Goal: Check status: Check status

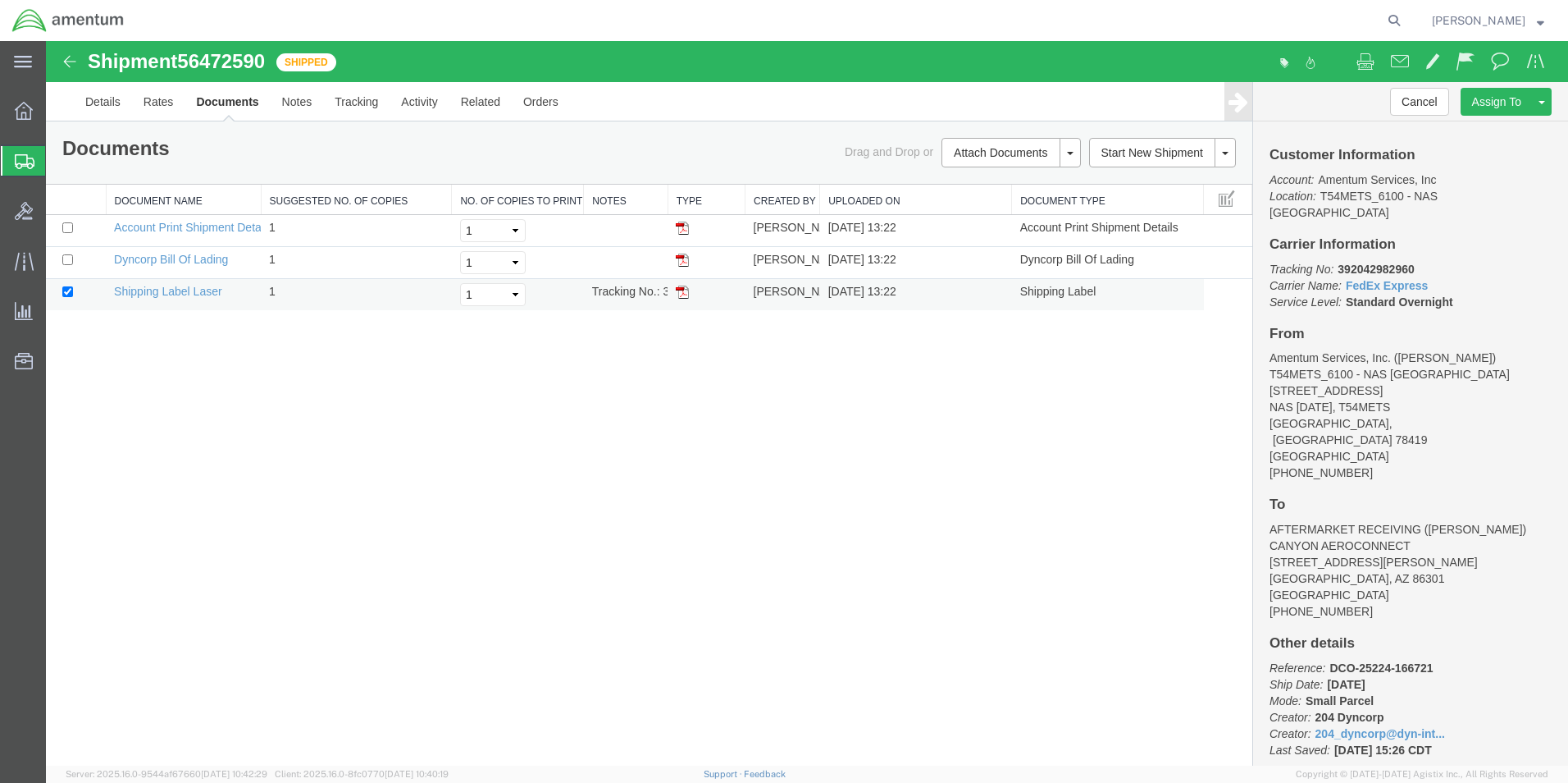
click at [683, 293] on img at bounding box center [682, 291] width 13 height 13
click at [17, 169] on div at bounding box center [23, 161] width 46 height 29
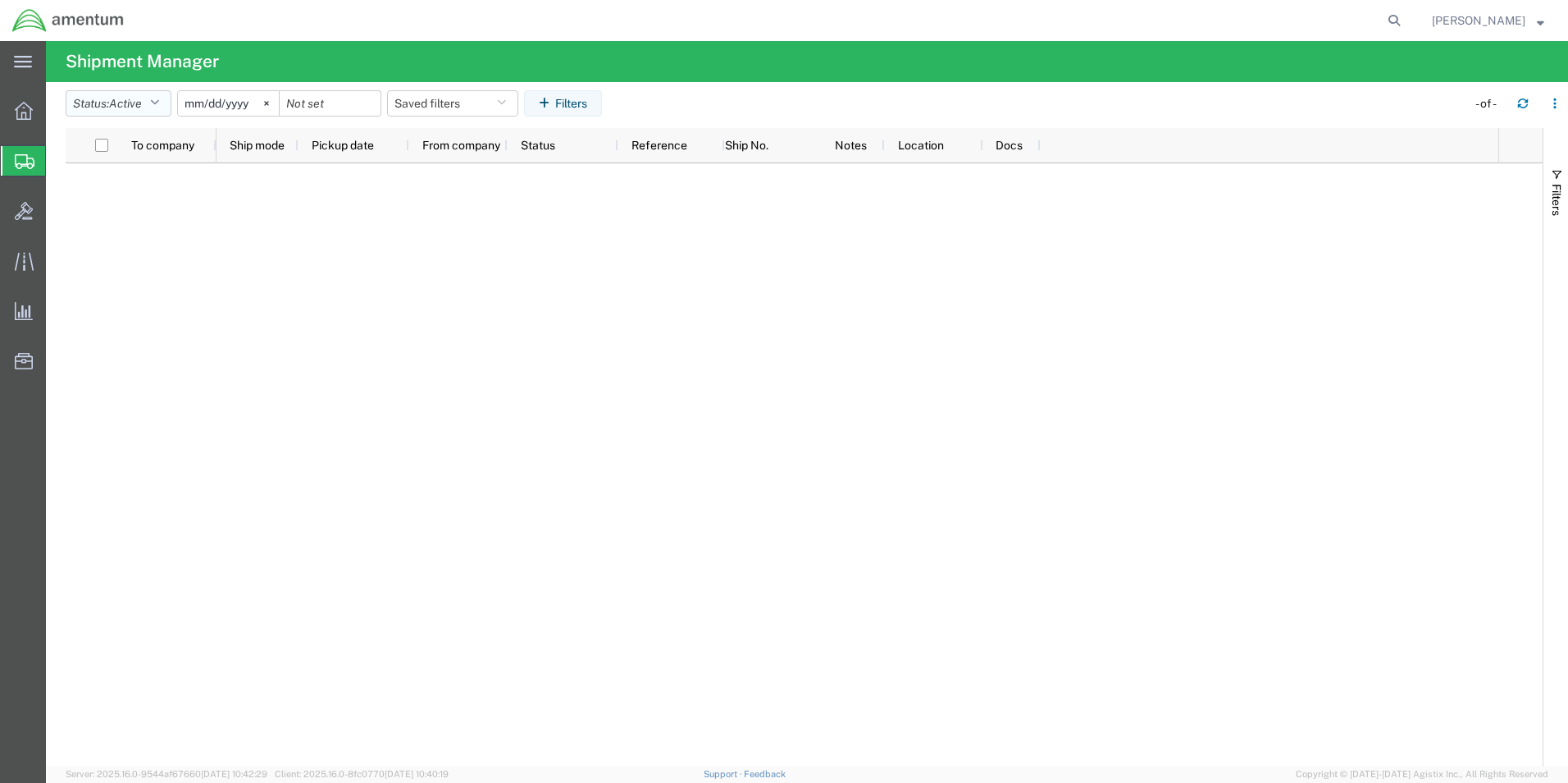
click at [165, 102] on button "Status: Active" at bounding box center [118, 103] width 105 height 26
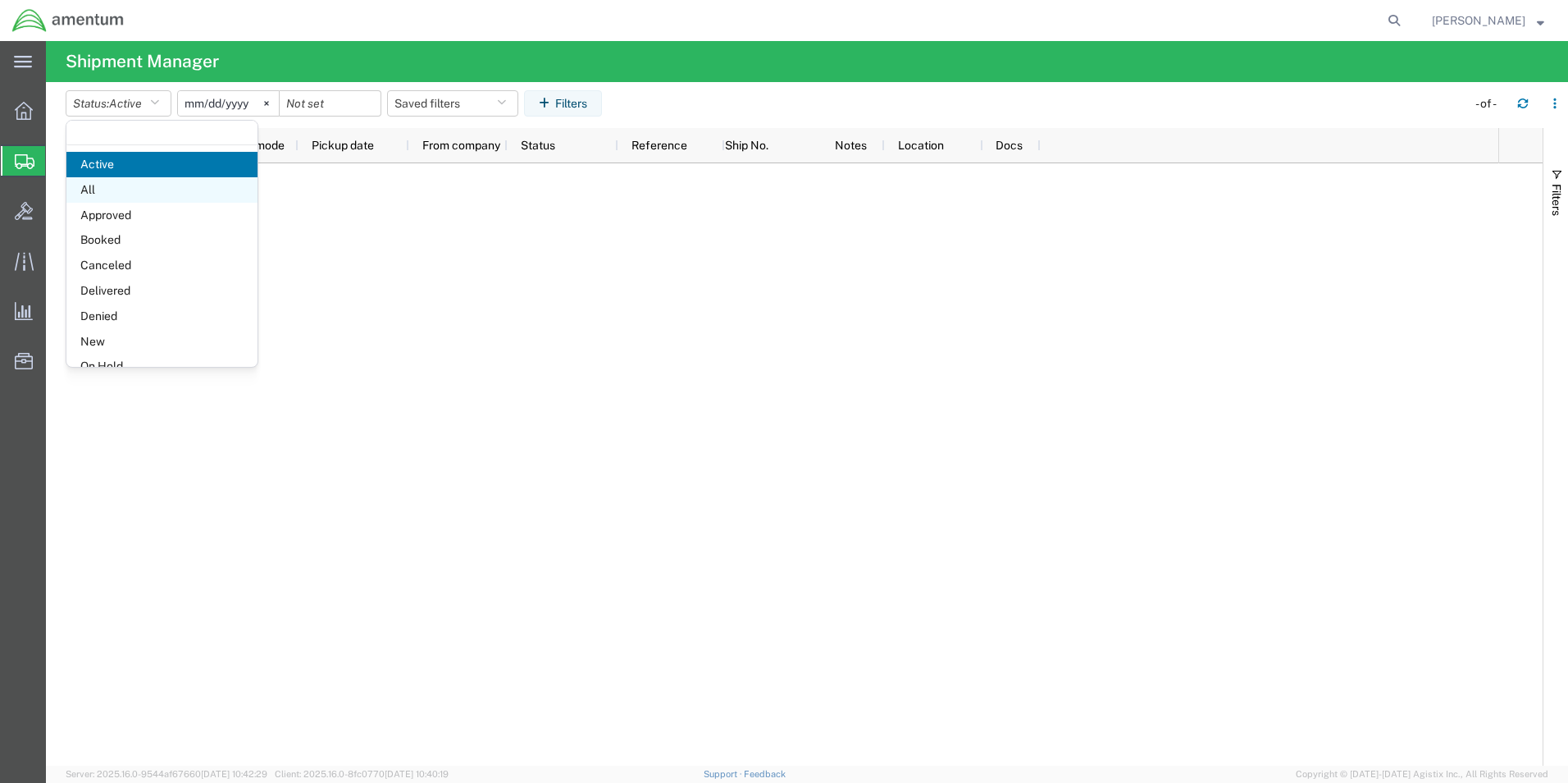
click at [92, 191] on span "All" at bounding box center [162, 189] width 191 height 25
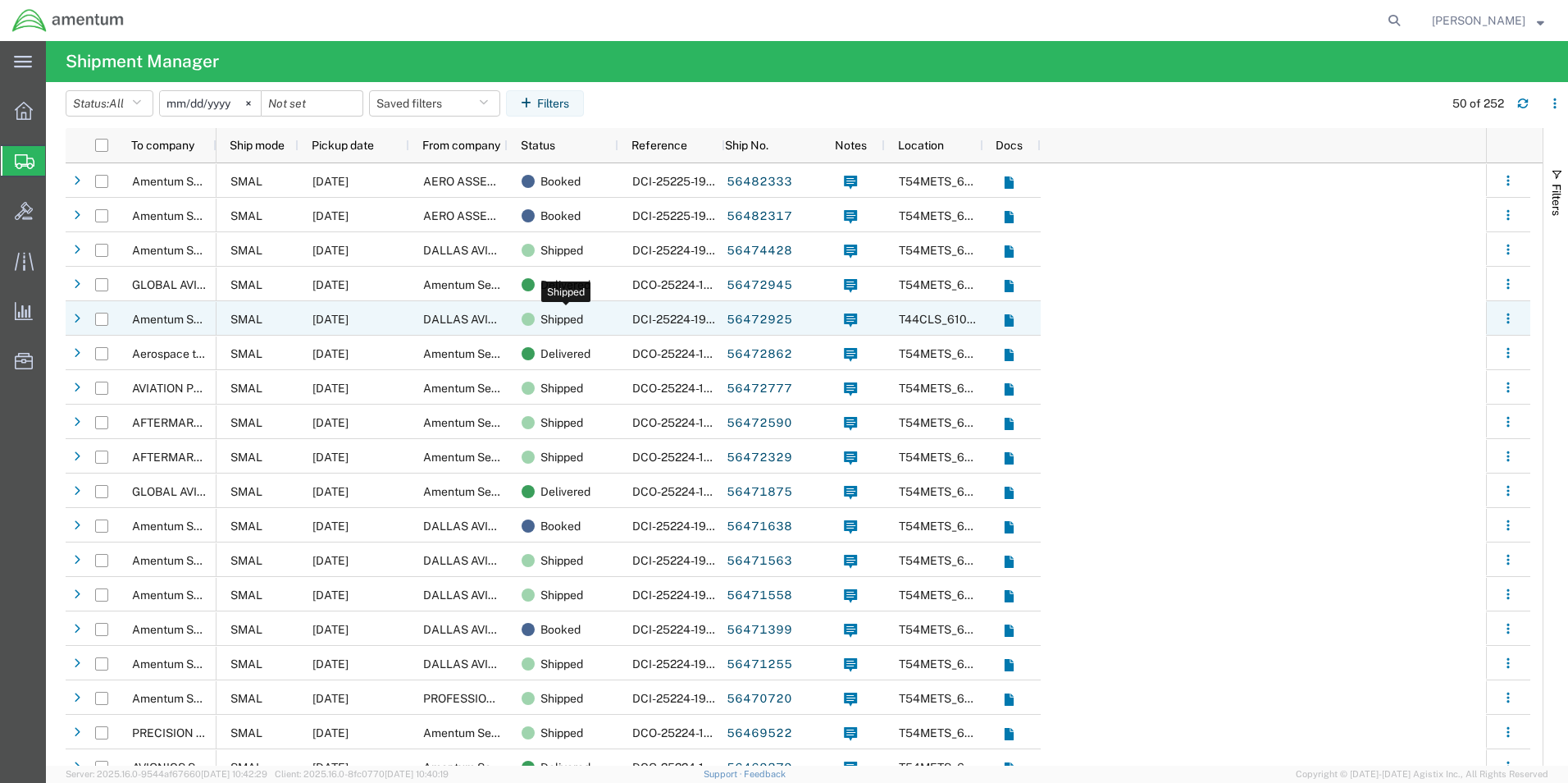
click at [562, 317] on span "Shipped" at bounding box center [562, 319] width 42 height 35
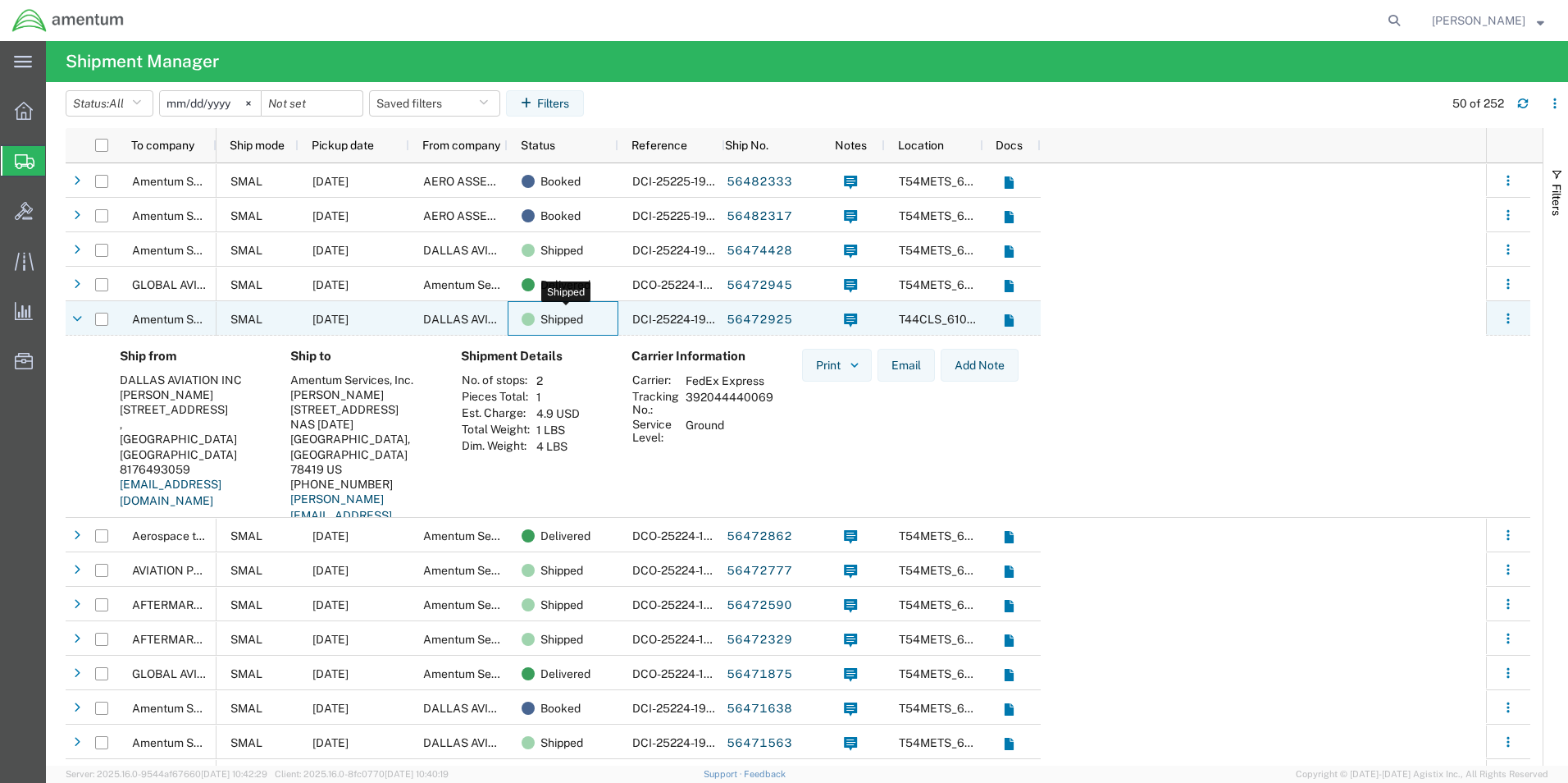
click at [562, 317] on span "Shipped" at bounding box center [562, 319] width 42 height 35
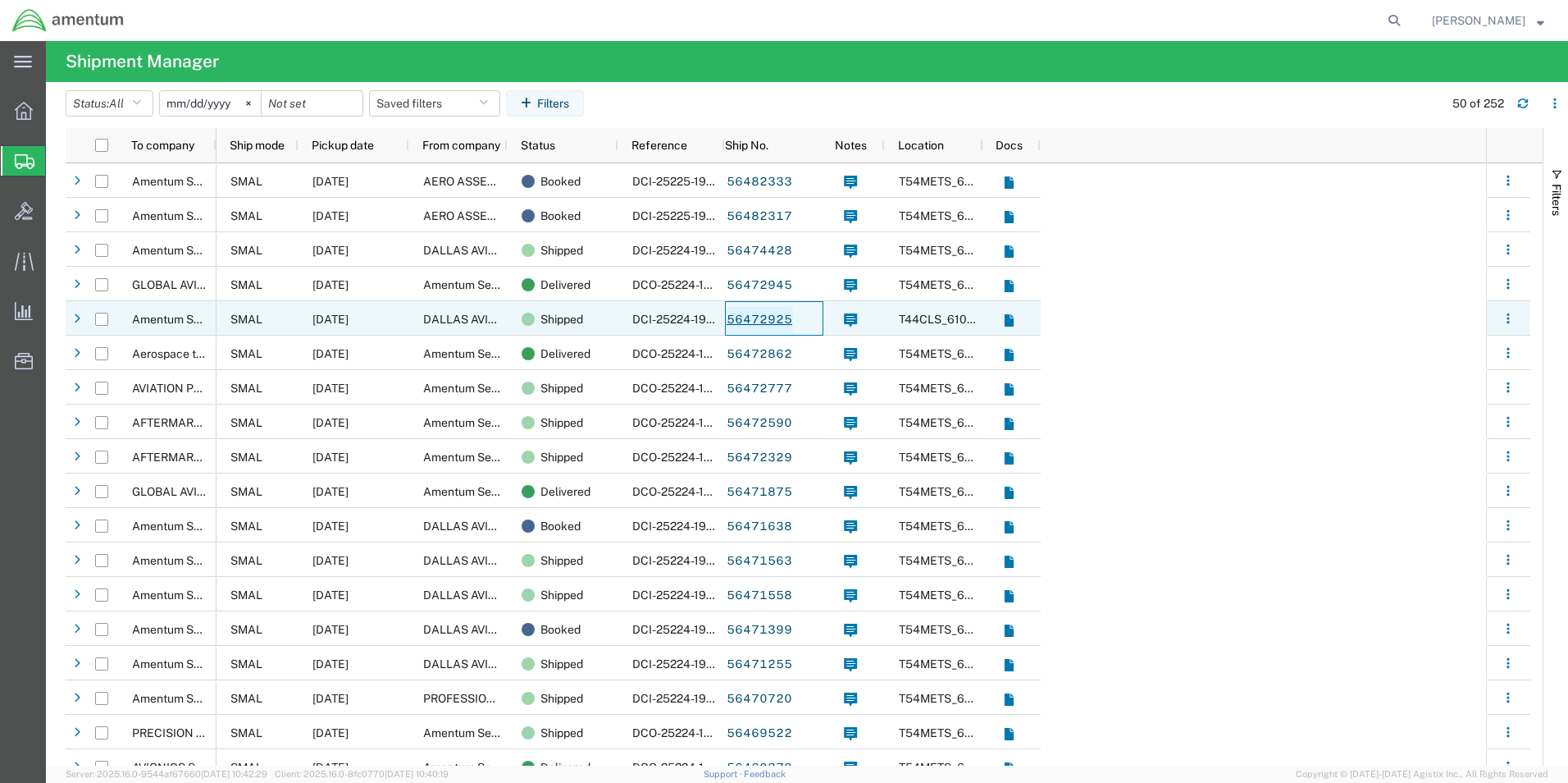
click at [749, 315] on link "56472925" at bounding box center [759, 320] width 67 height 26
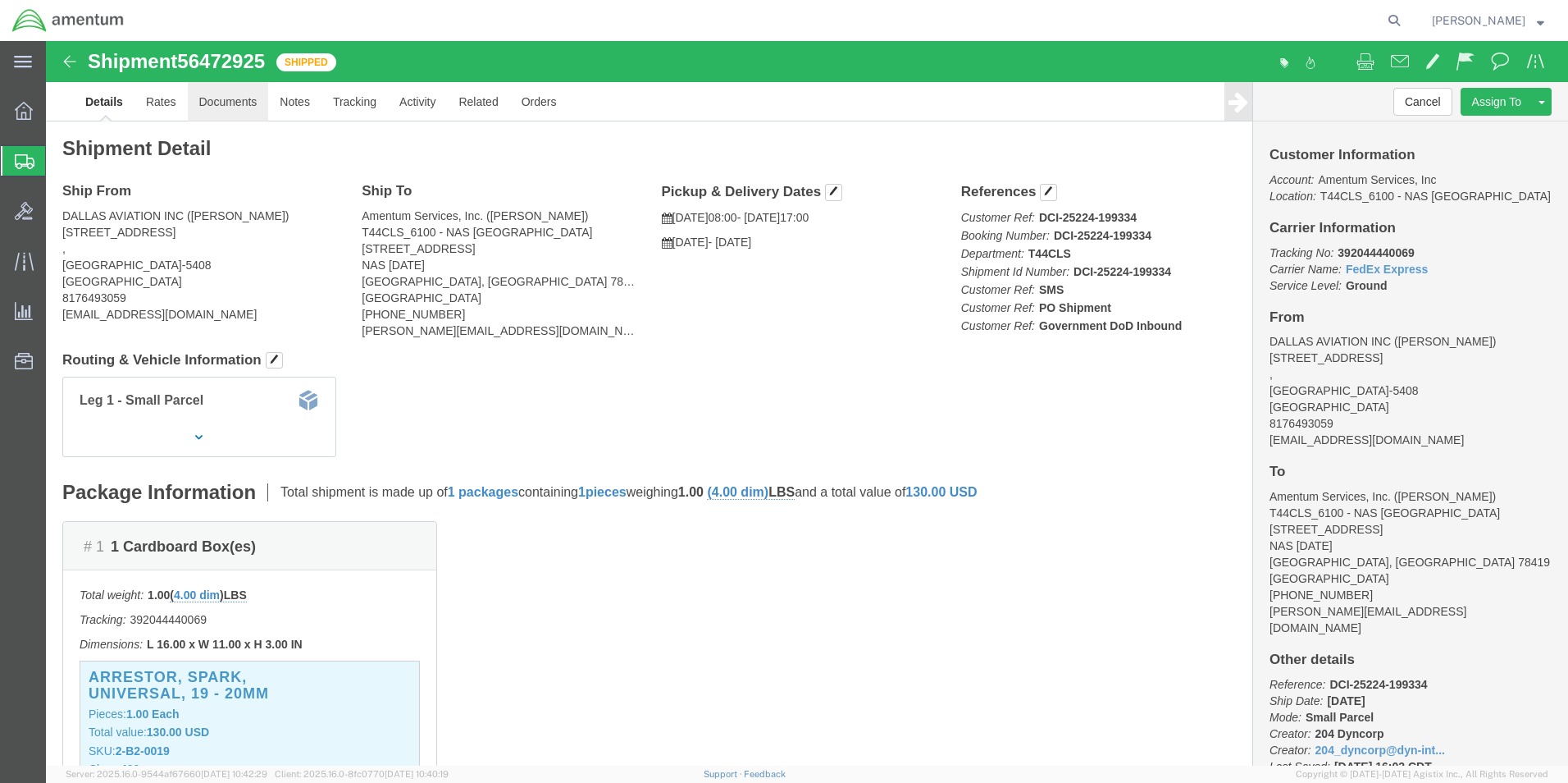
click link "Documents"
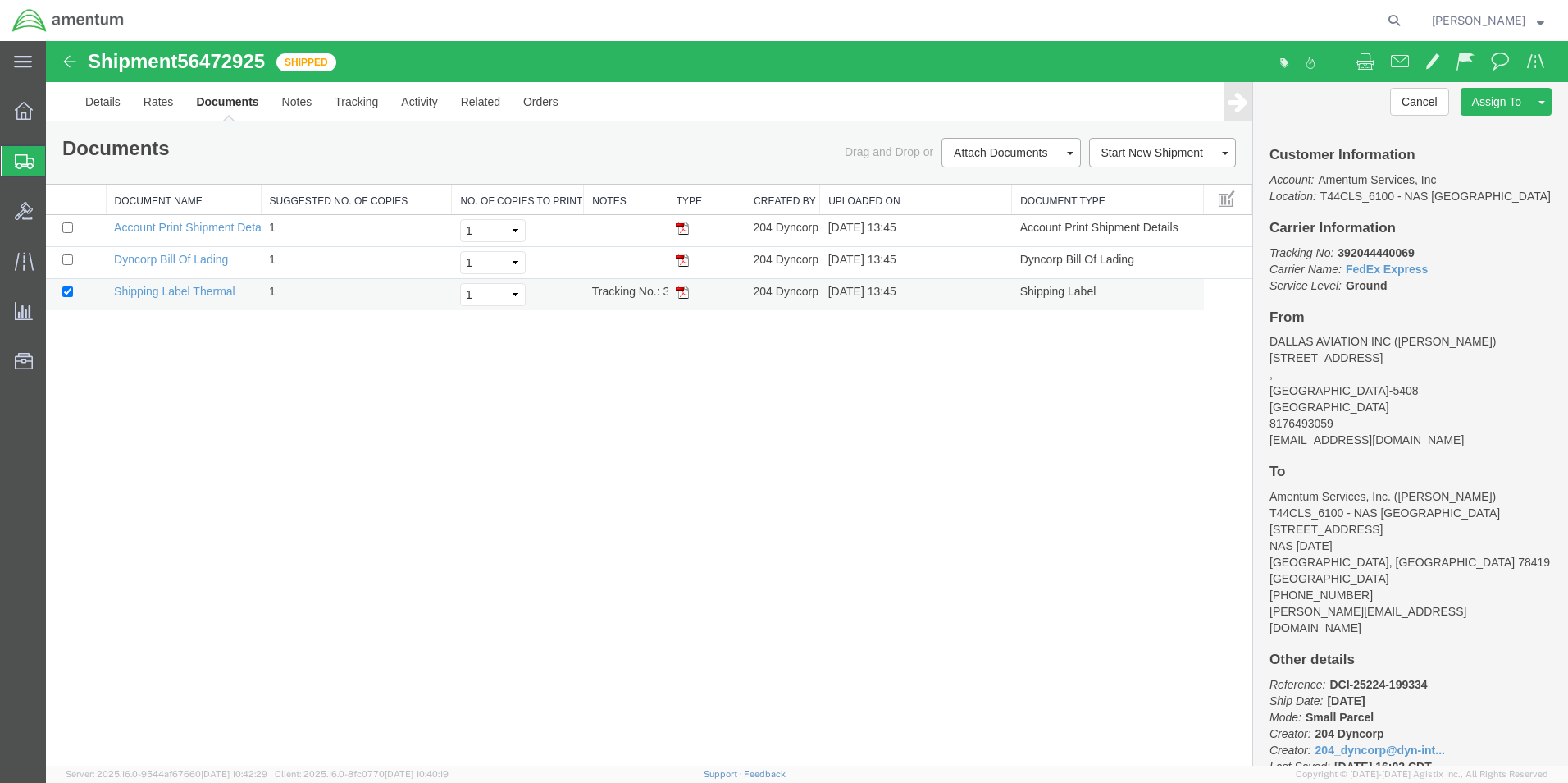
click at [685, 287] on img at bounding box center [682, 291] width 13 height 13
click at [18, 156] on icon at bounding box center [24, 161] width 20 height 15
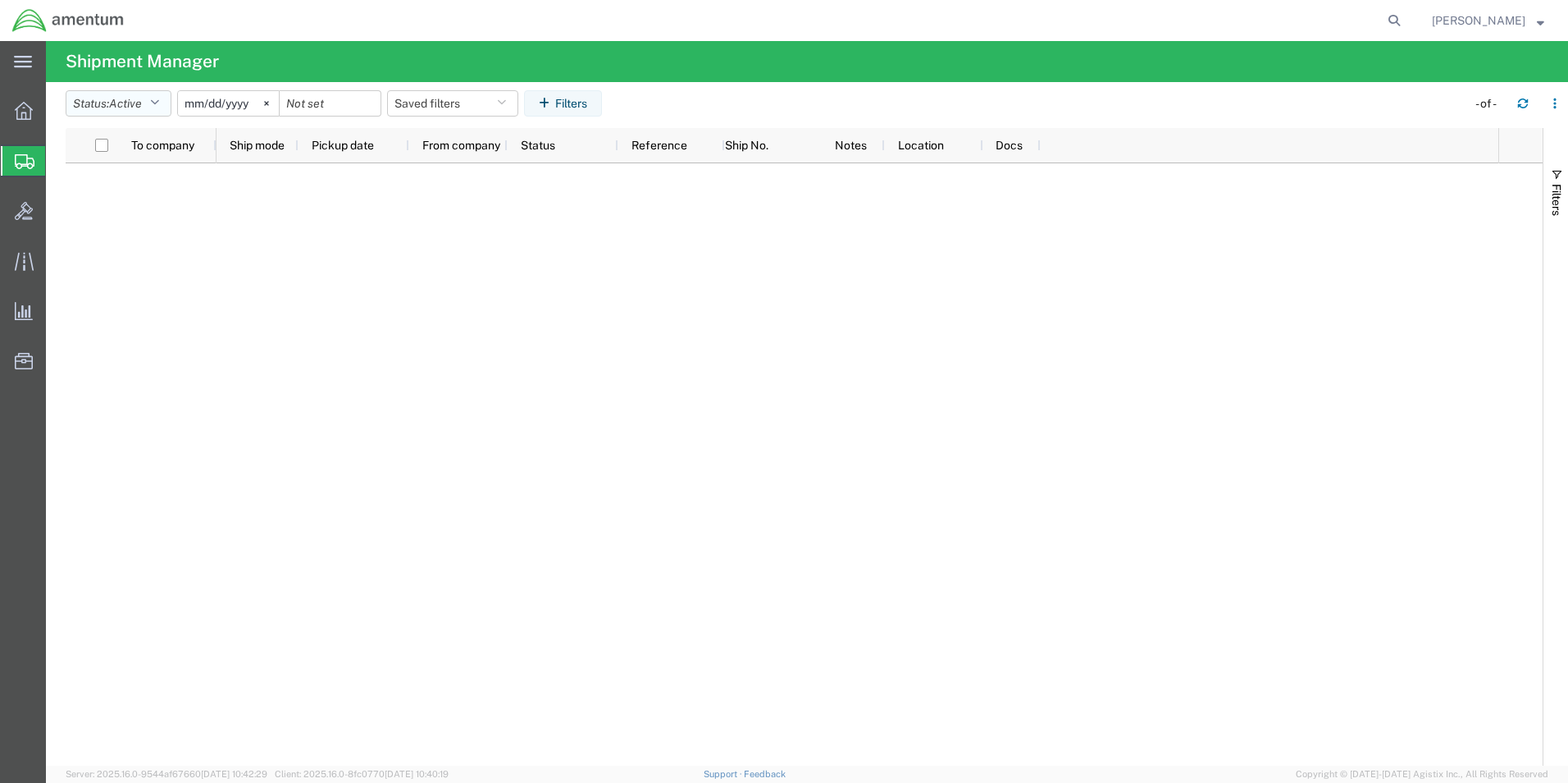
click at [159, 105] on icon "button" at bounding box center [155, 103] width 9 height 11
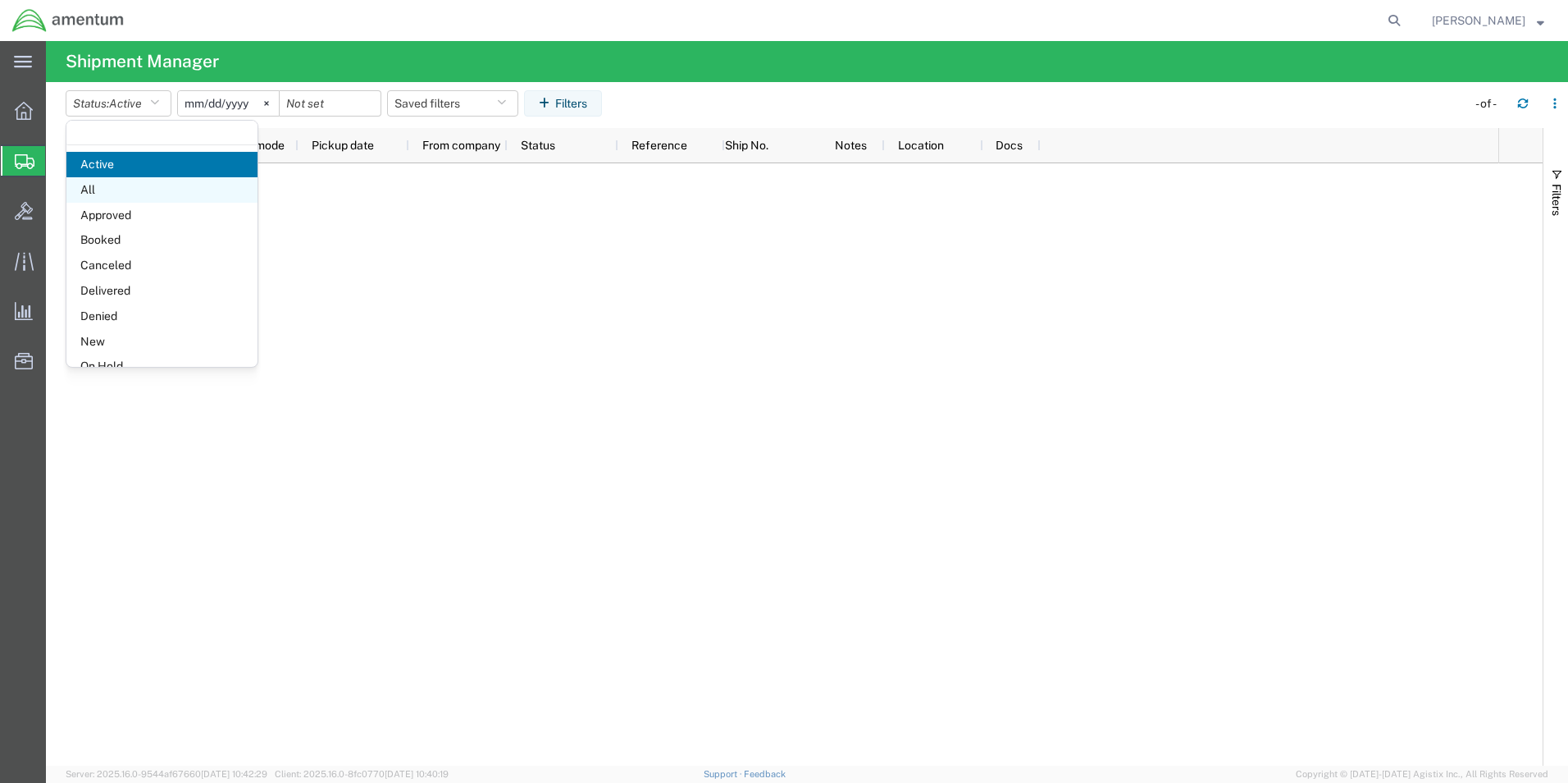
click at [91, 187] on span "All" at bounding box center [162, 189] width 191 height 25
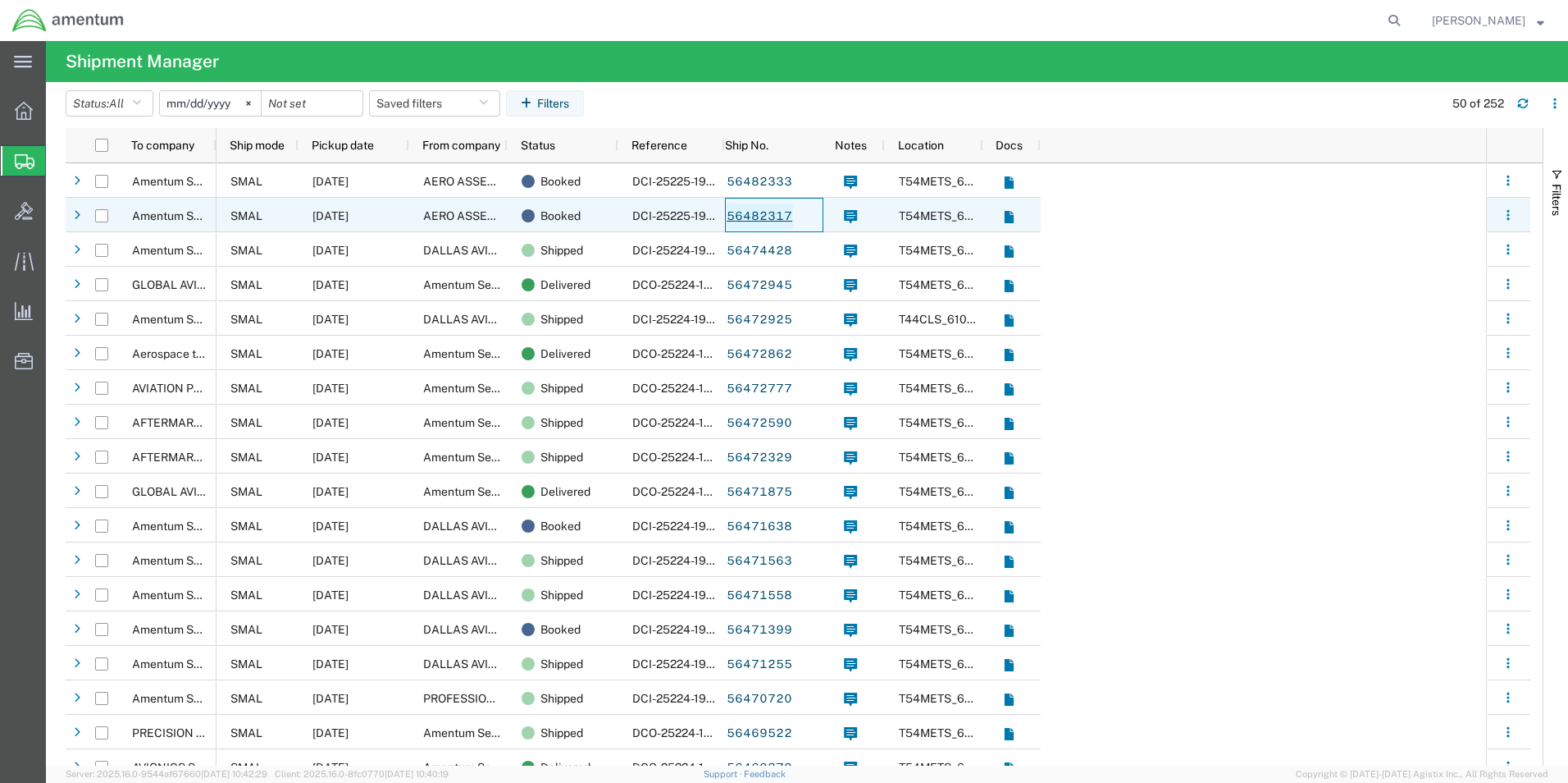
click at [750, 218] on link "56482317" at bounding box center [759, 216] width 67 height 26
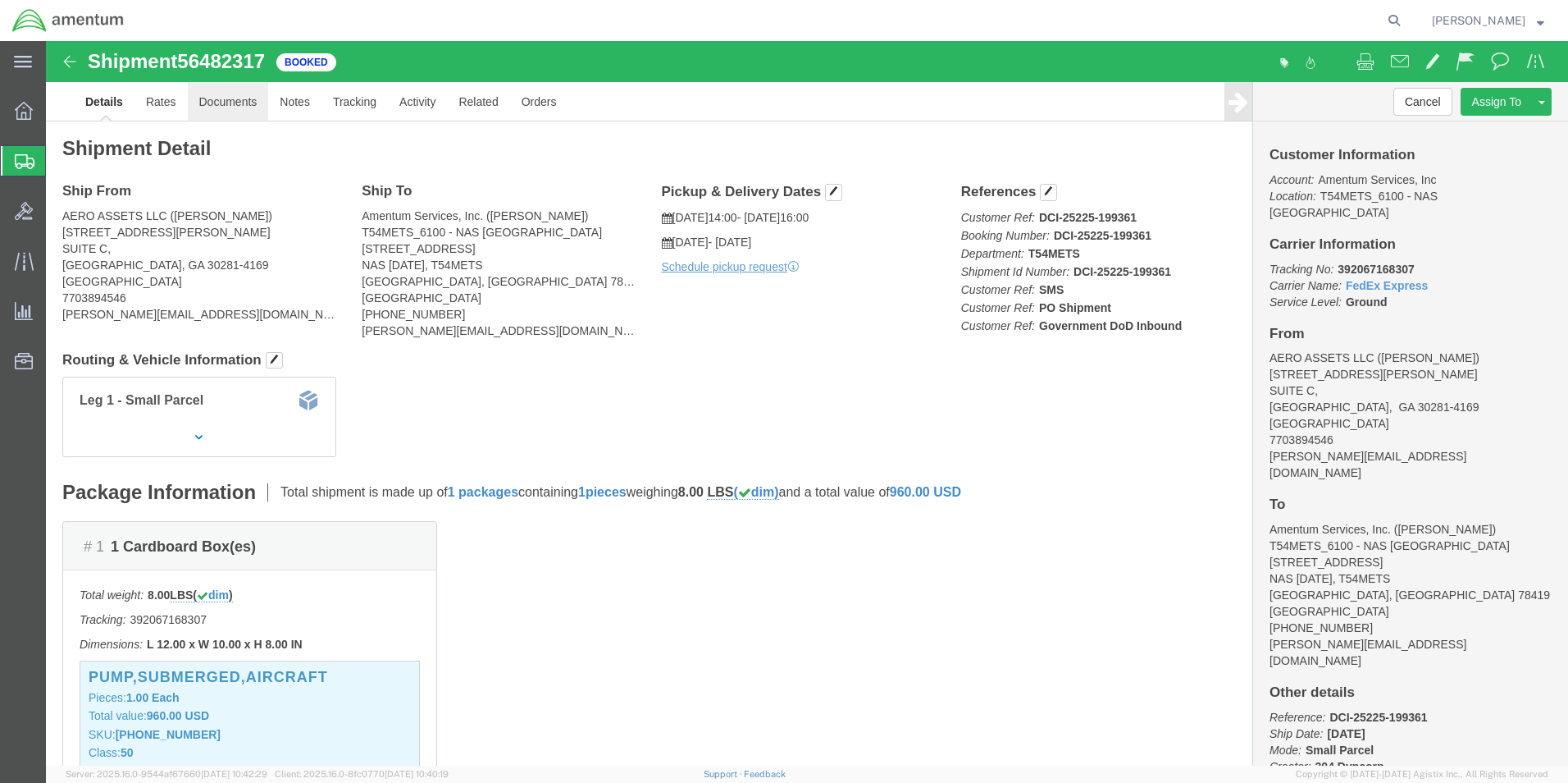
click link "Documents"
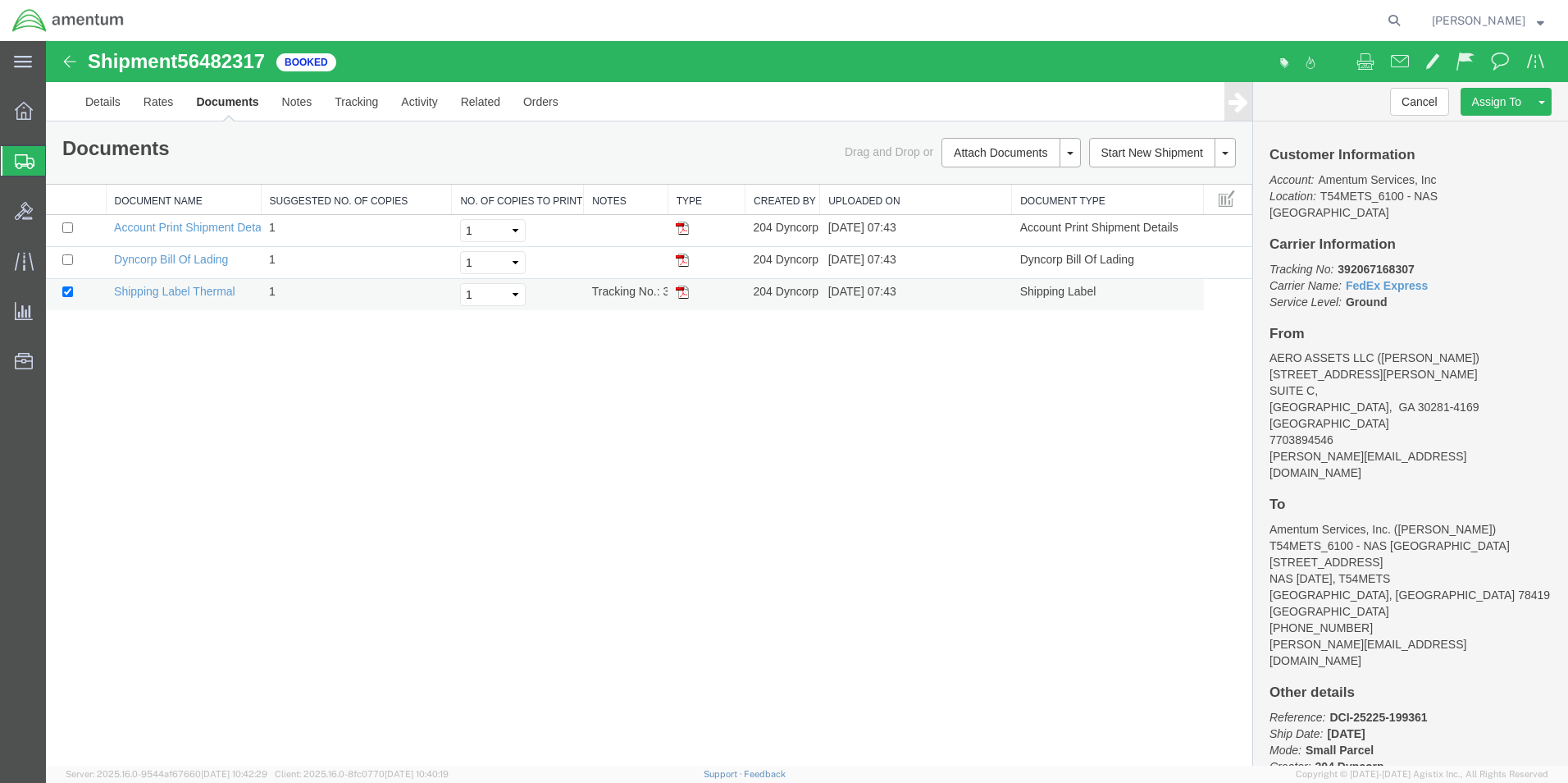
click at [683, 293] on img at bounding box center [682, 291] width 13 height 13
click at [67, 59] on img at bounding box center [69, 61] width 20 height 20
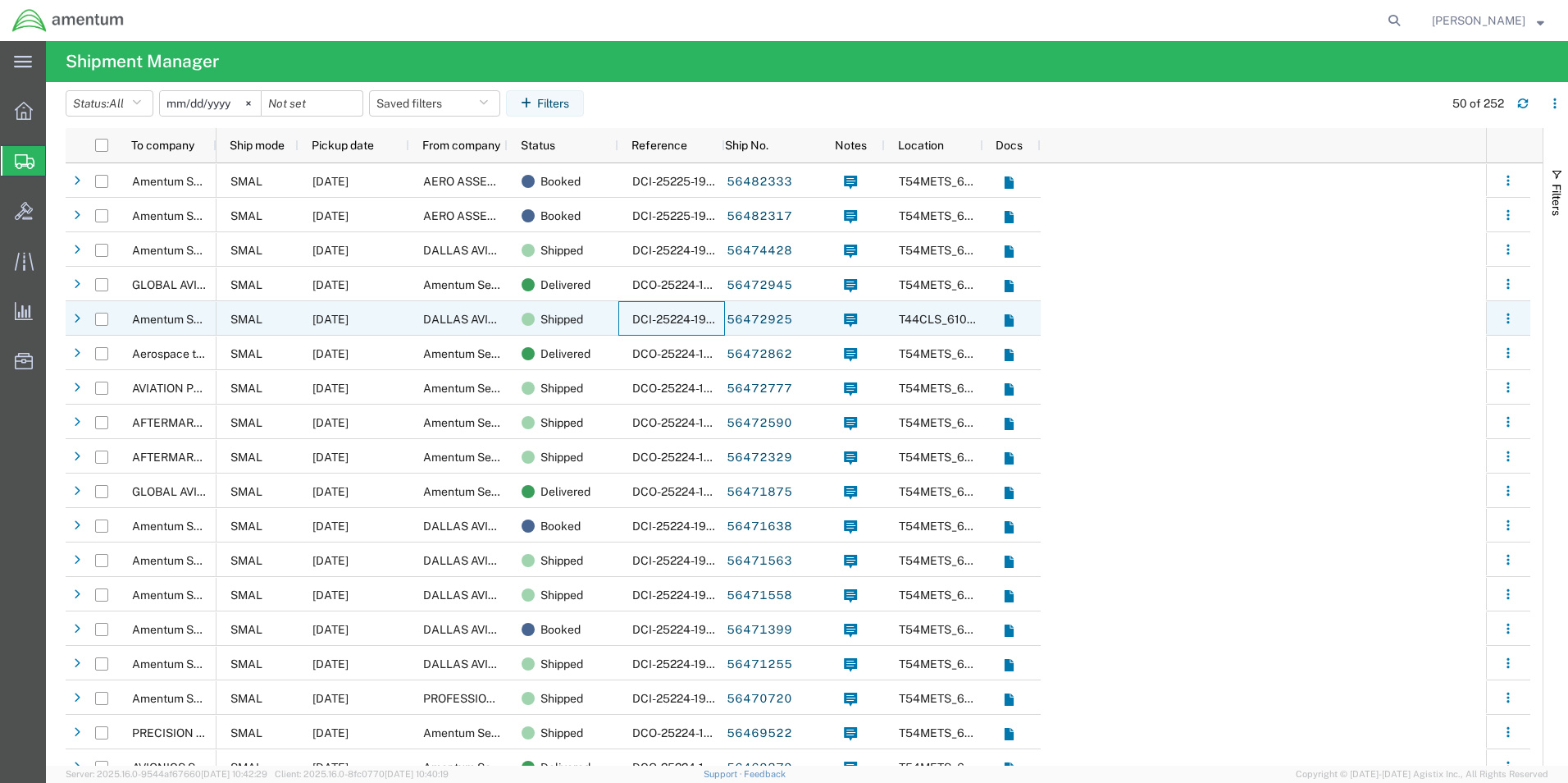
click at [664, 317] on span "DCI-25224-199334" at bounding box center [684, 319] width 104 height 13
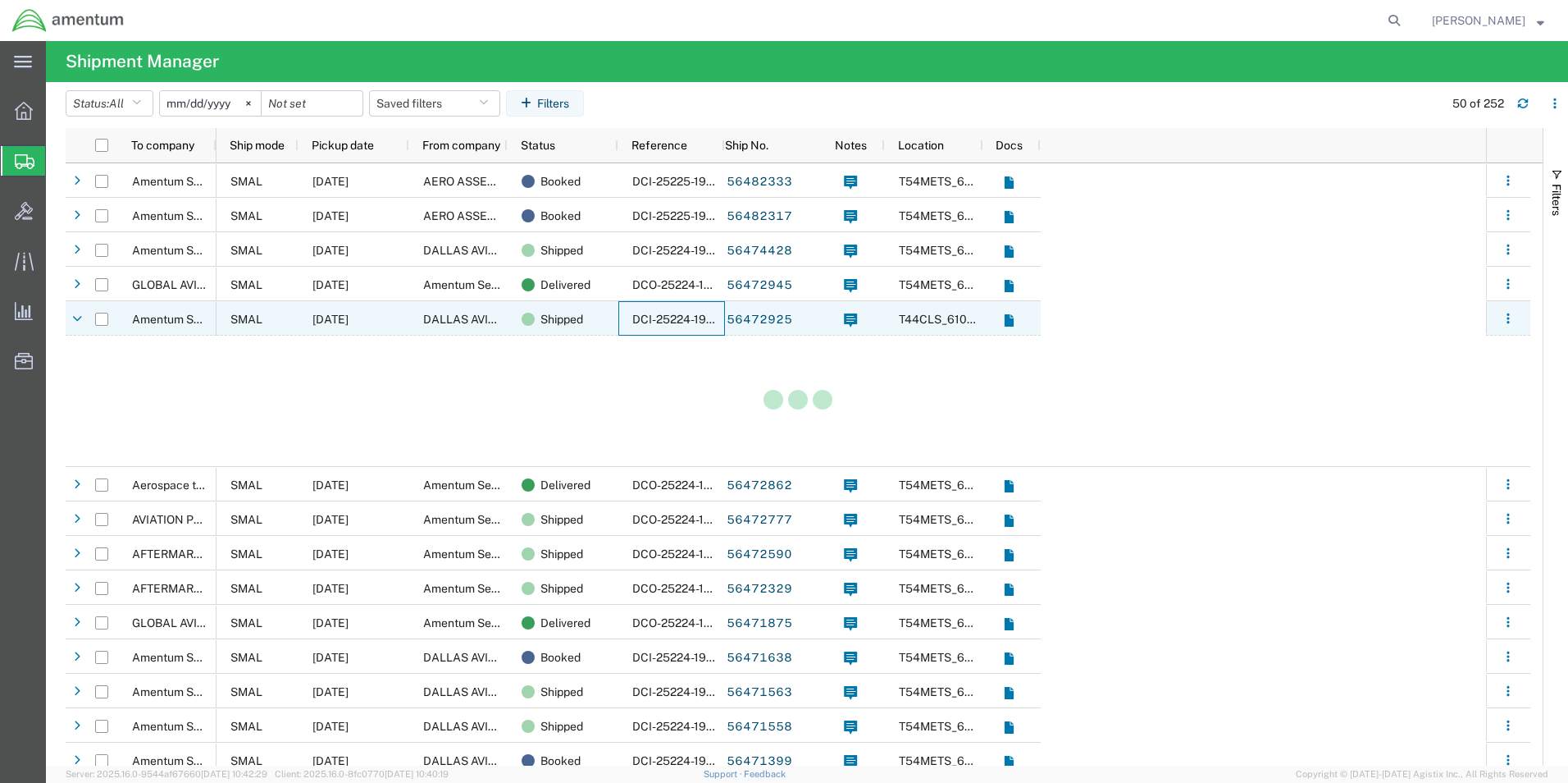
click at [664, 317] on span "DCI-25224-199334" at bounding box center [684, 319] width 104 height 13
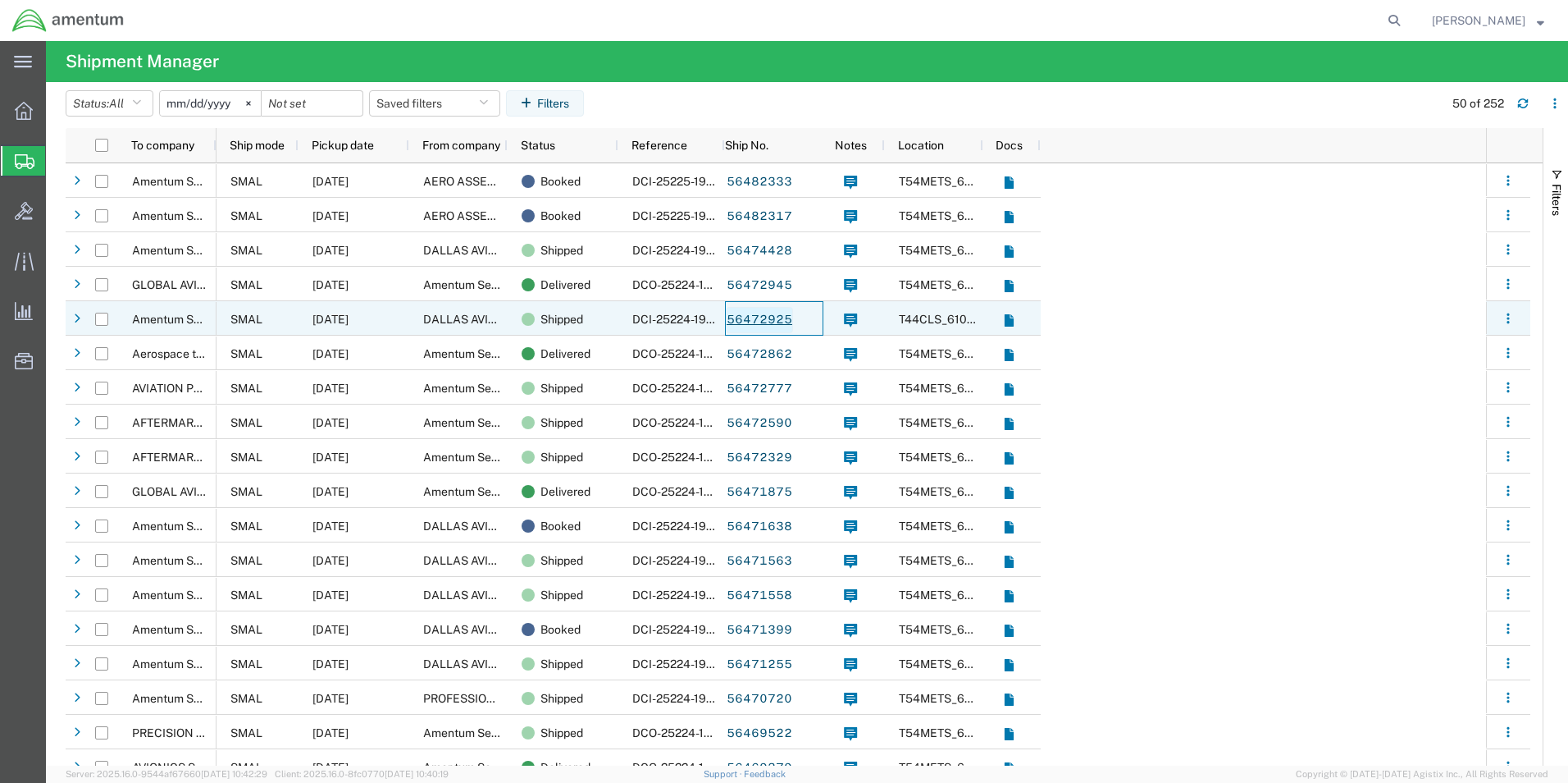
click at [740, 319] on link "56472925" at bounding box center [759, 320] width 67 height 26
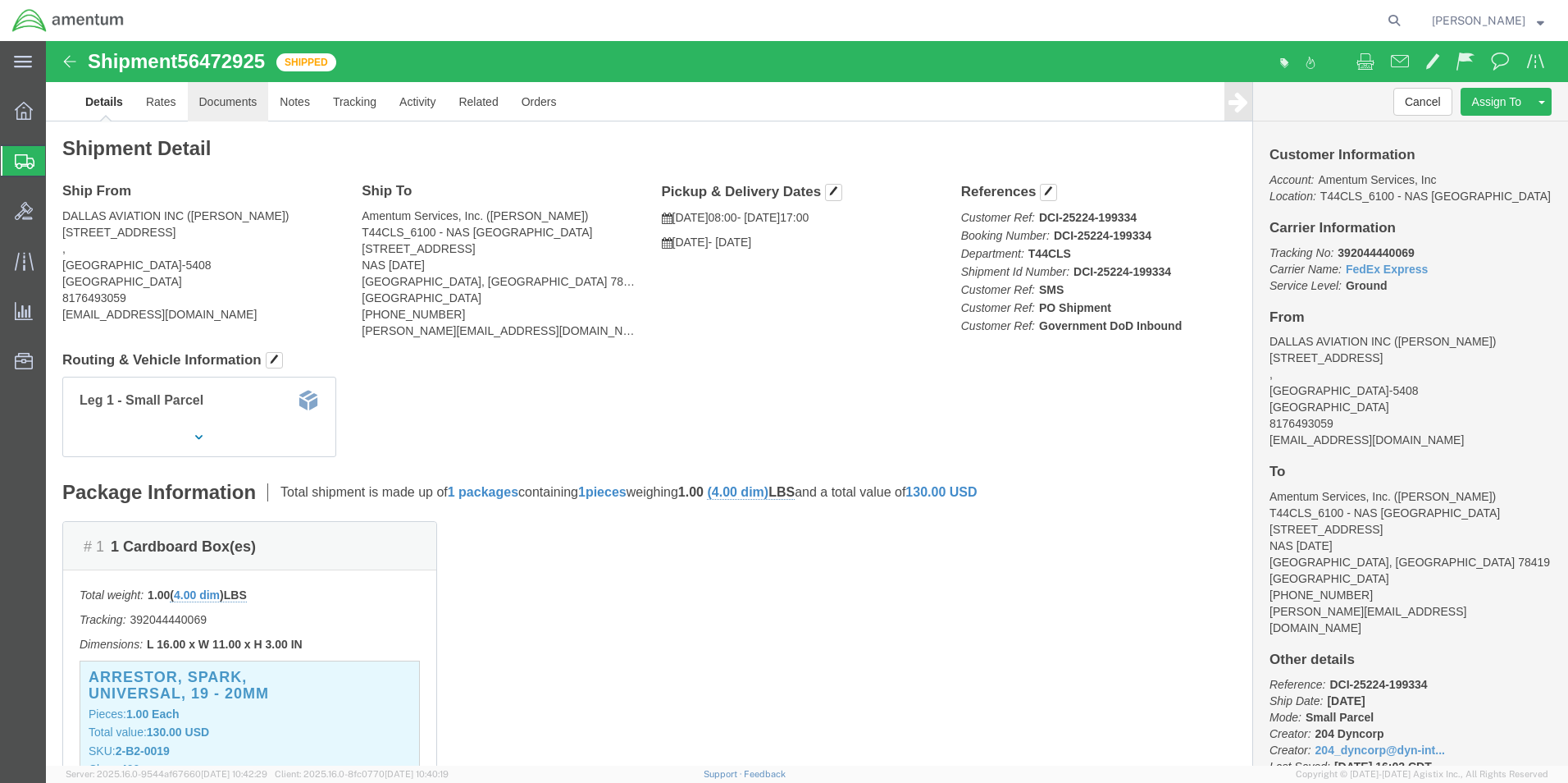
click link "Documents"
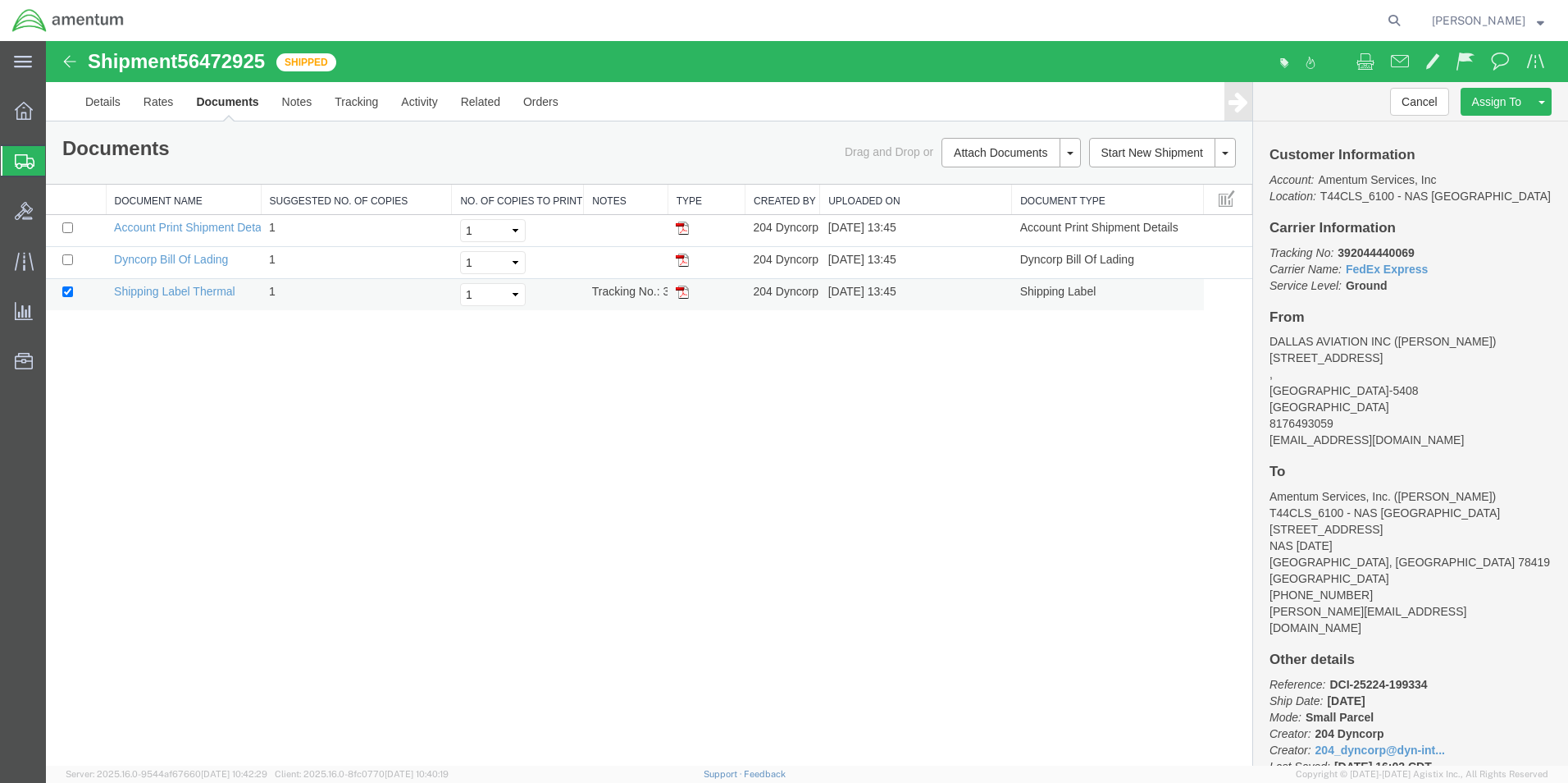
click at [684, 293] on img at bounding box center [682, 291] width 13 height 13
click at [71, 60] on img at bounding box center [69, 61] width 20 height 20
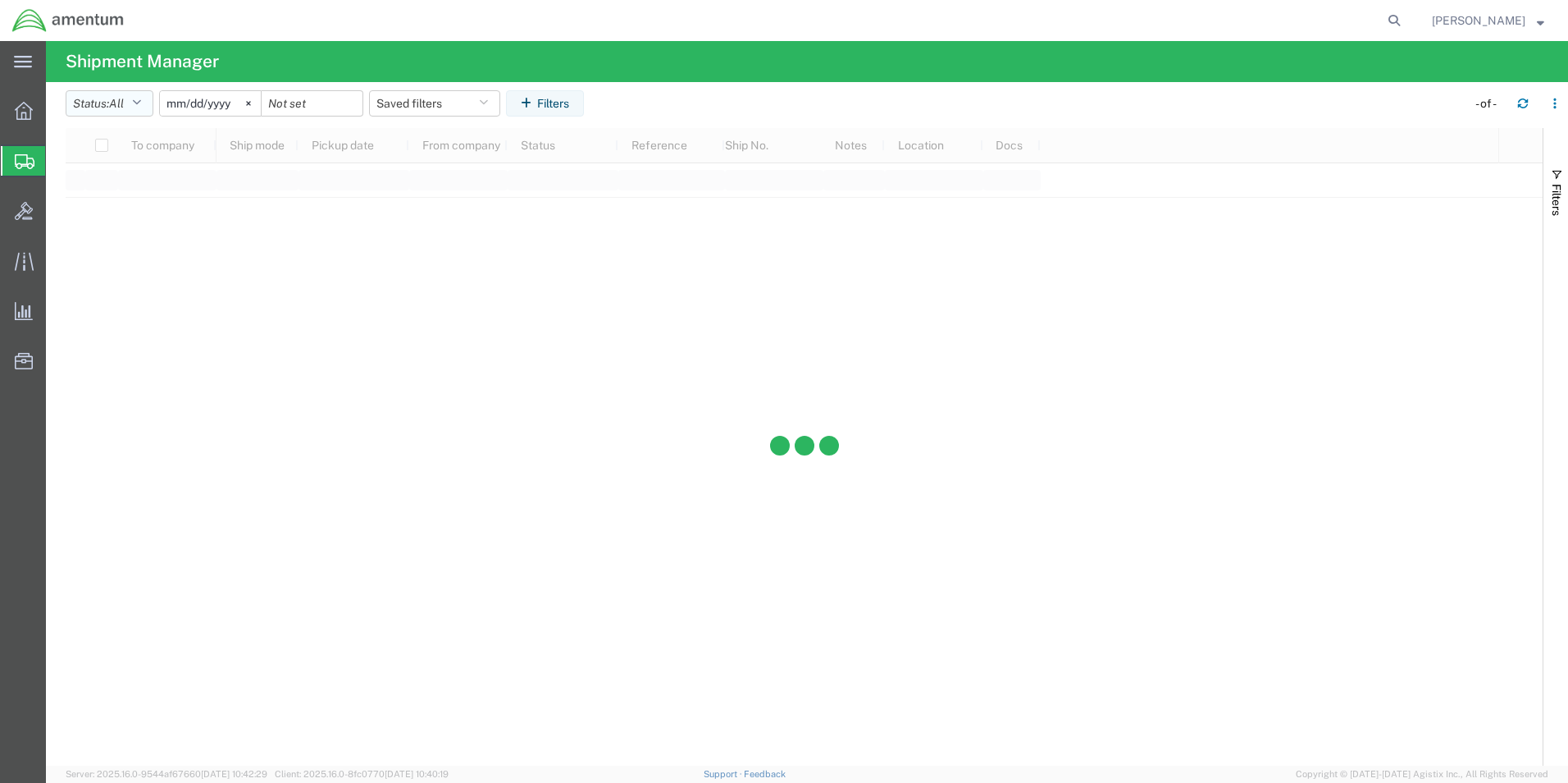
click at [141, 103] on icon "button" at bounding box center [136, 103] width 9 height 11
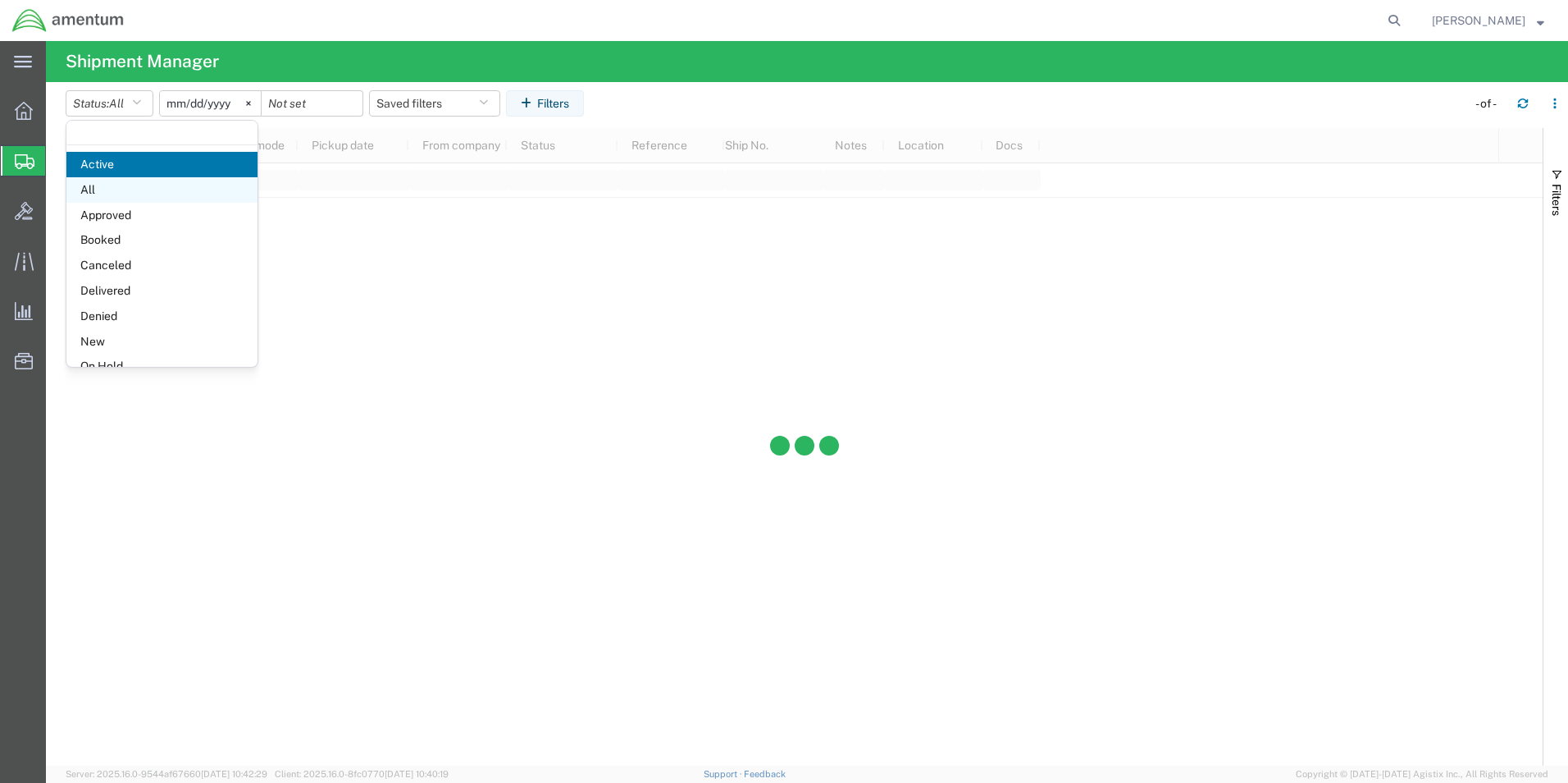
click at [96, 188] on span "All" at bounding box center [162, 189] width 191 height 25
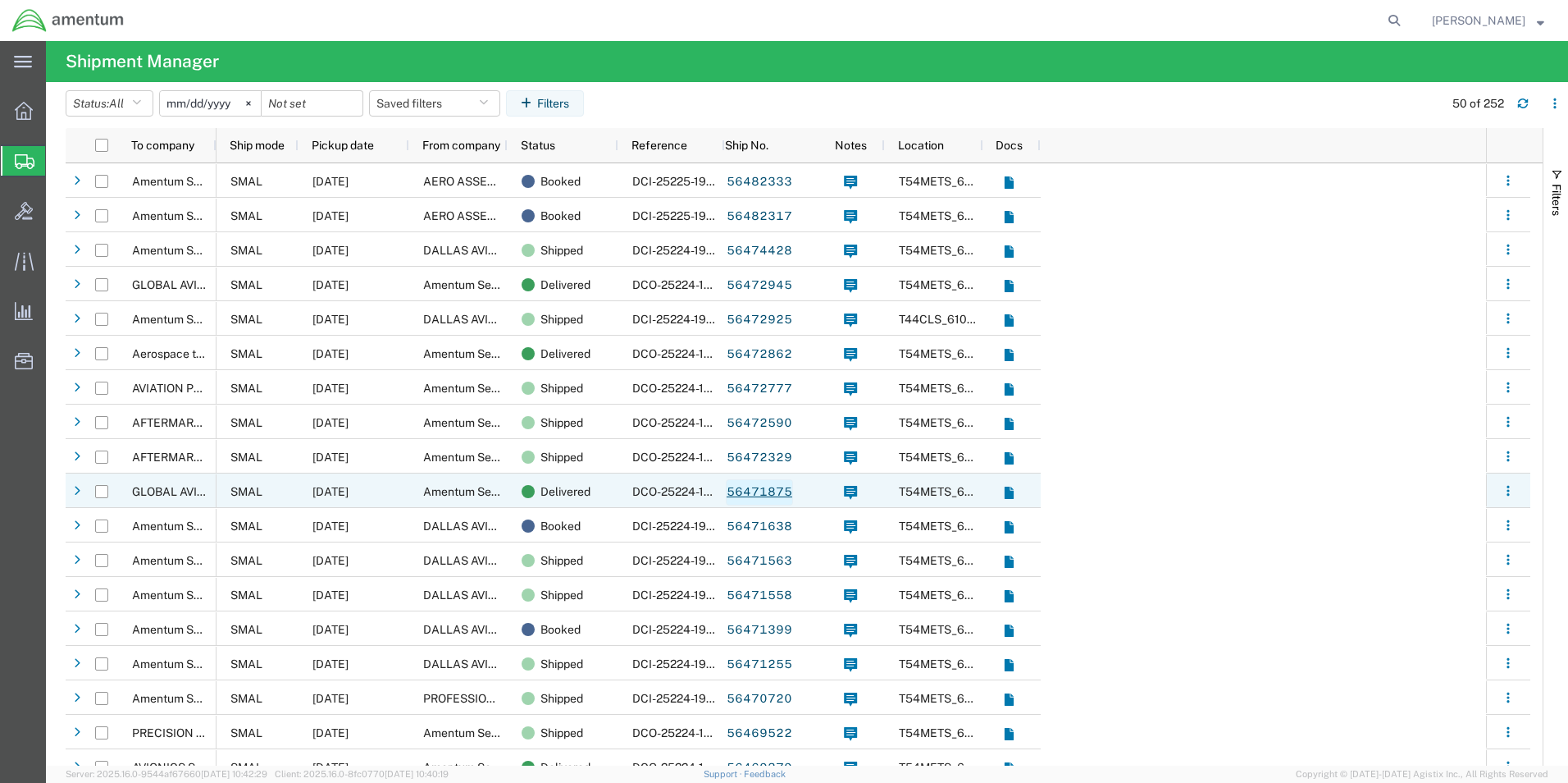
click at [750, 489] on link "56471875" at bounding box center [759, 492] width 67 height 26
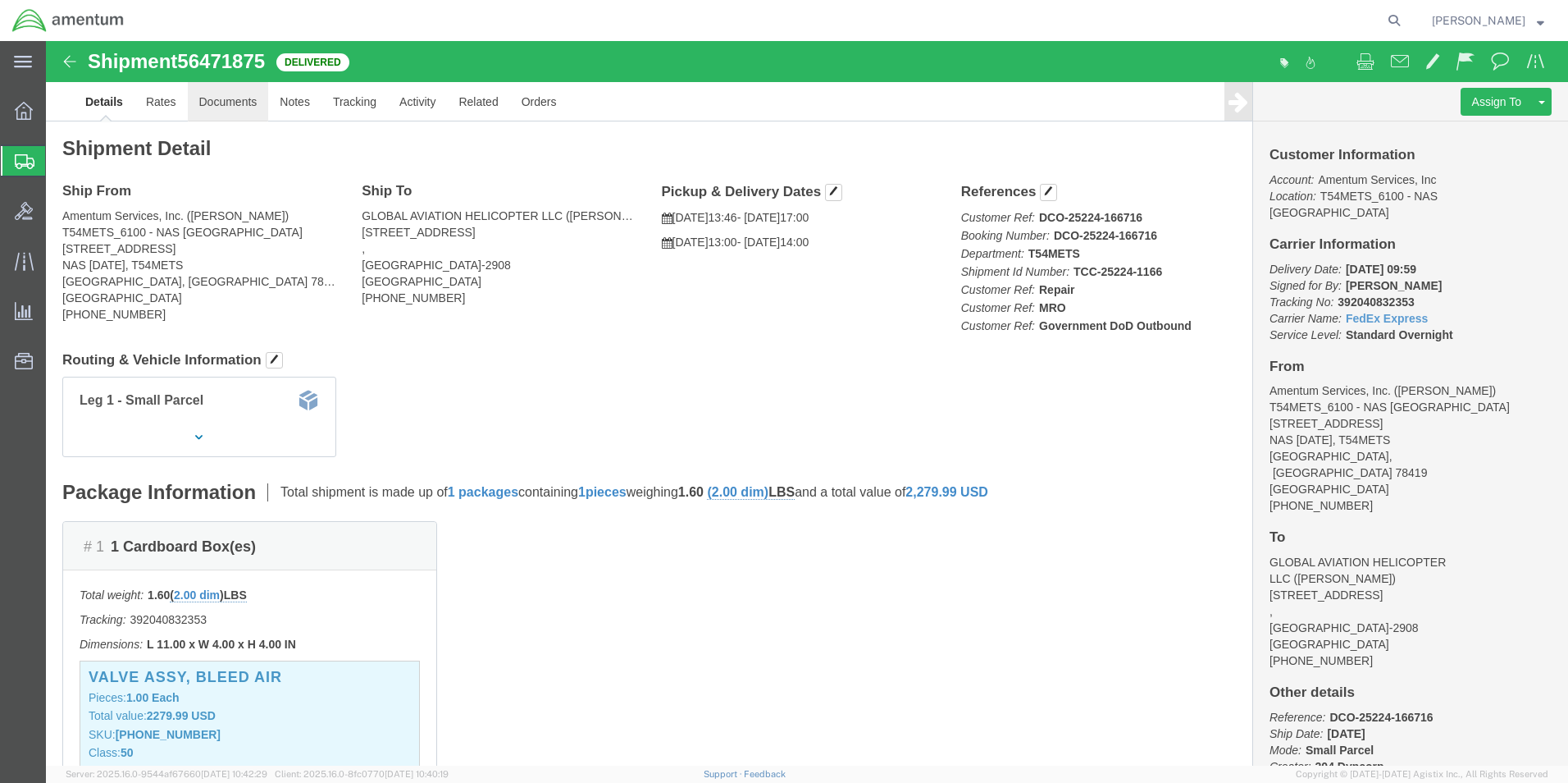
click link "Documents"
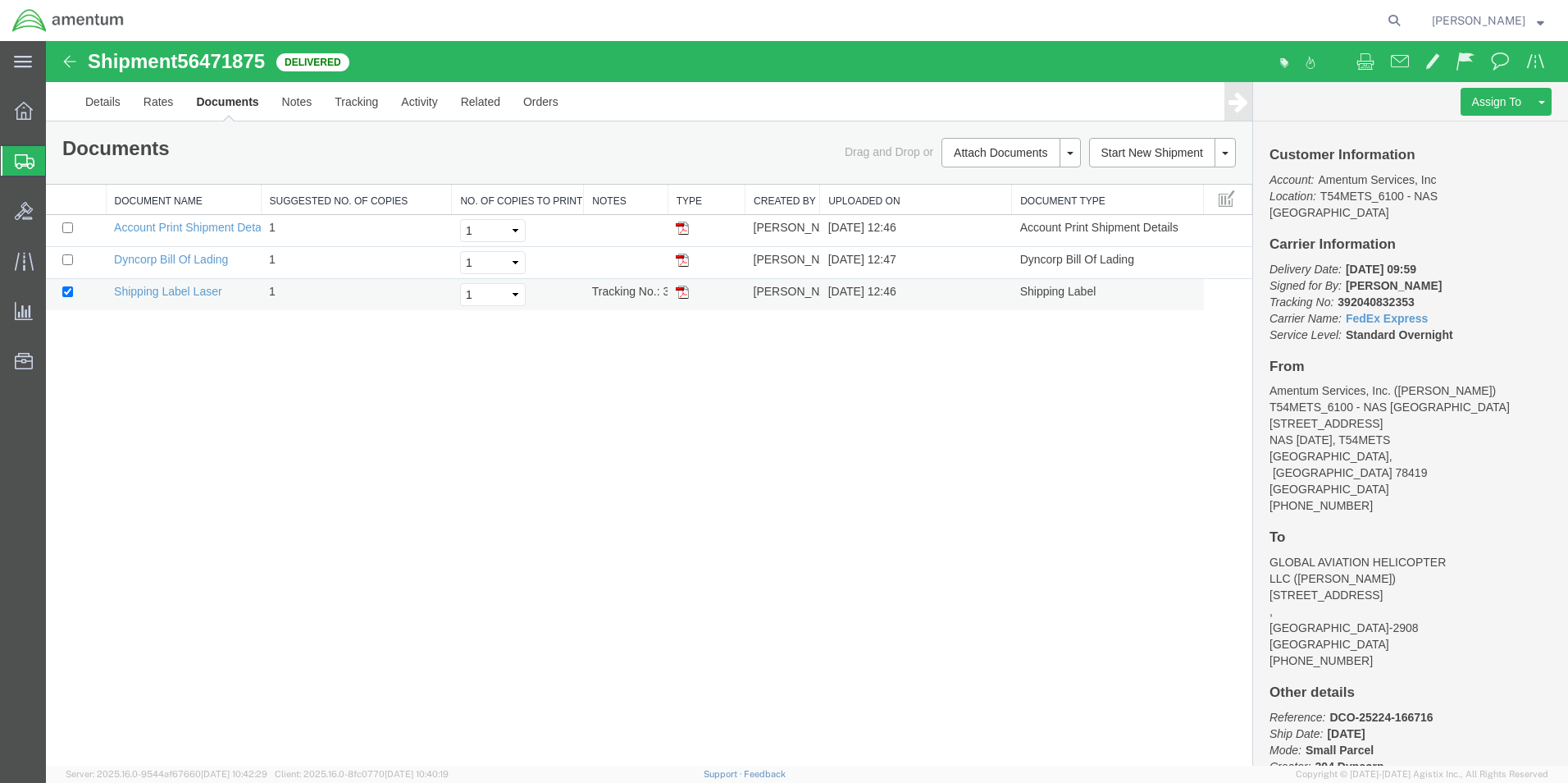
click at [685, 293] on img at bounding box center [682, 291] width 13 height 13
drag, startPoint x: 682, startPoint y: 294, endPoint x: 794, endPoint y: 284, distance: 112.4
click at [682, 294] on img at bounding box center [682, 291] width 13 height 13
click at [678, 293] on img at bounding box center [682, 291] width 13 height 13
click at [24, 155] on icon at bounding box center [24, 161] width 20 height 15
